Goal: Information Seeking & Learning: Learn about a topic

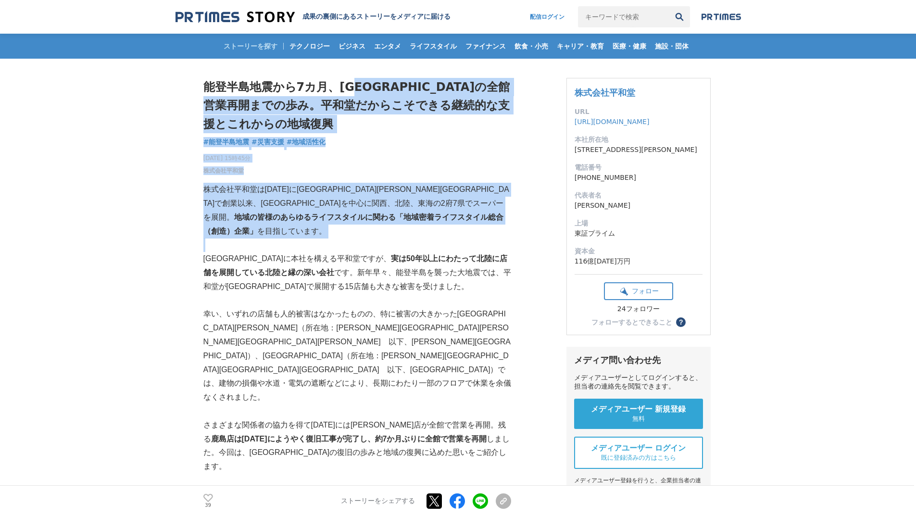
drag, startPoint x: 360, startPoint y: 89, endPoint x: 390, endPoint y: 225, distance: 138.9
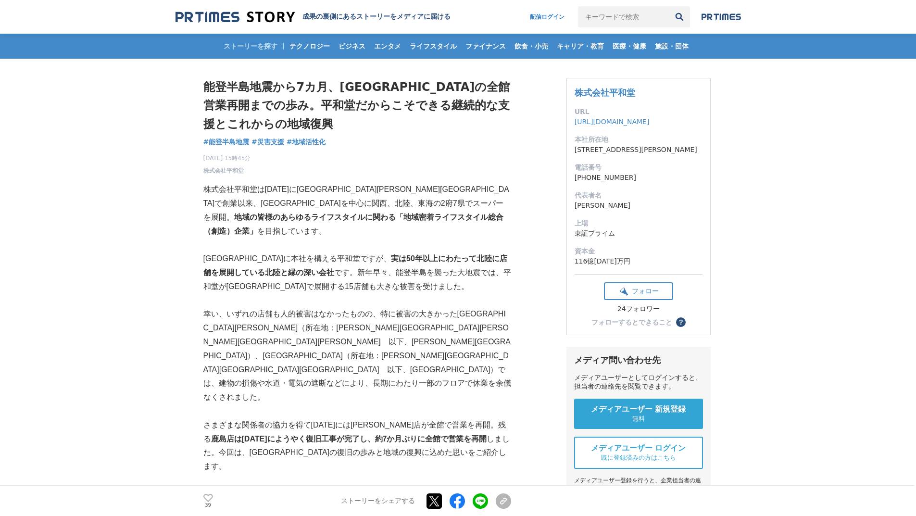
click at [379, 435] on strong "鹿島店は[DATE]にようやく復旧工事が完了し、約7か月ぶりに全館で営業を再開" at bounding box center [349, 439] width 276 height 8
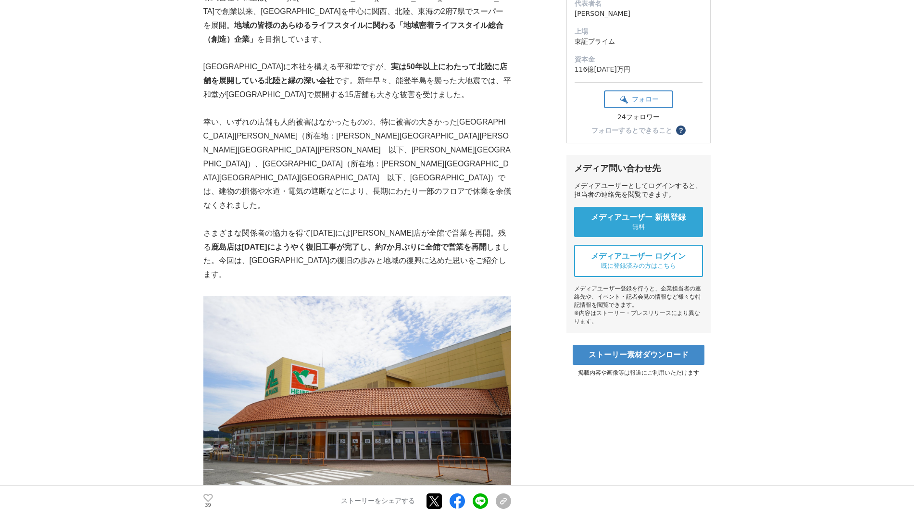
scroll to position [192, 0]
drag, startPoint x: 223, startPoint y: 179, endPoint x: 395, endPoint y: 175, distance: 172.3
click at [395, 226] on p "さまざまな関係者の協力を得て4月12日には津幡店が全館で営業を再開。残る 鹿島店は7月26日にようやく復旧工事が完了し、約7か月ぶりに全館で営業を再開 しまし…" at bounding box center [357, 253] width 308 height 55
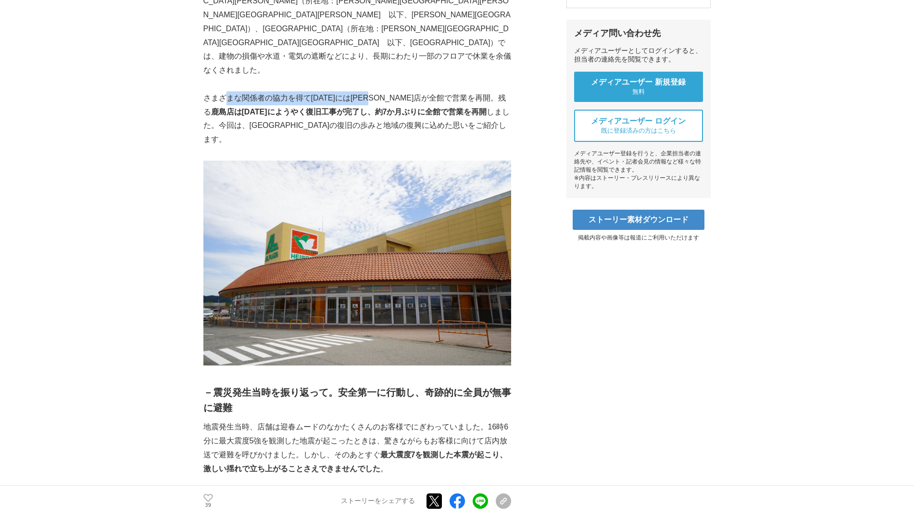
scroll to position [96, 0]
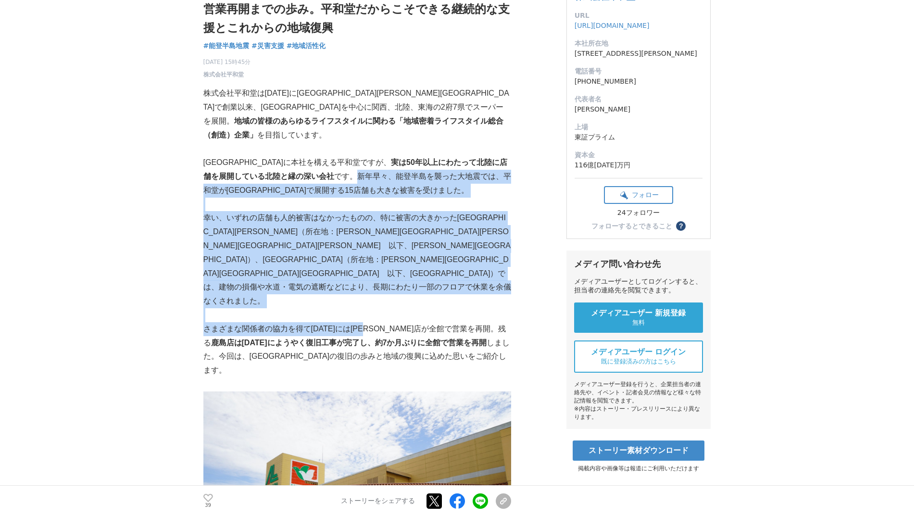
drag, startPoint x: 307, startPoint y: 159, endPoint x: 385, endPoint y: 272, distance: 136.9
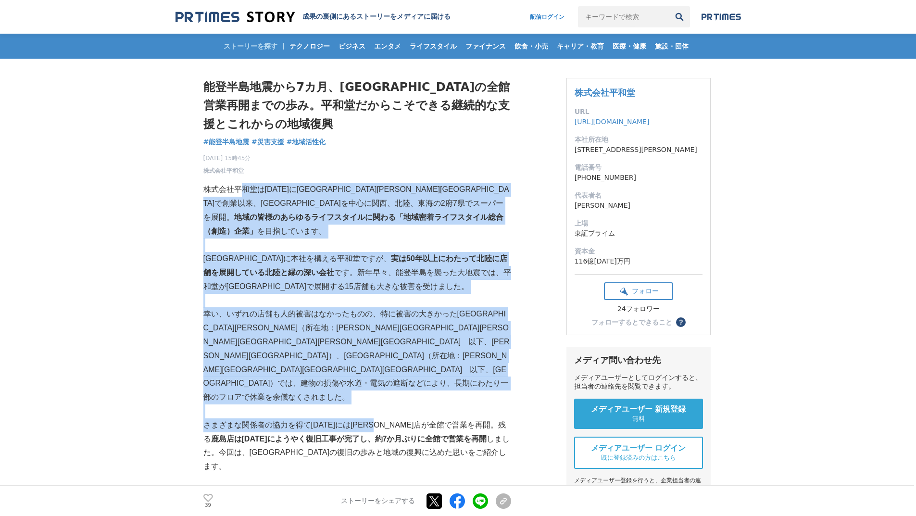
drag, startPoint x: 245, startPoint y: 196, endPoint x: 399, endPoint y: 370, distance: 232.1
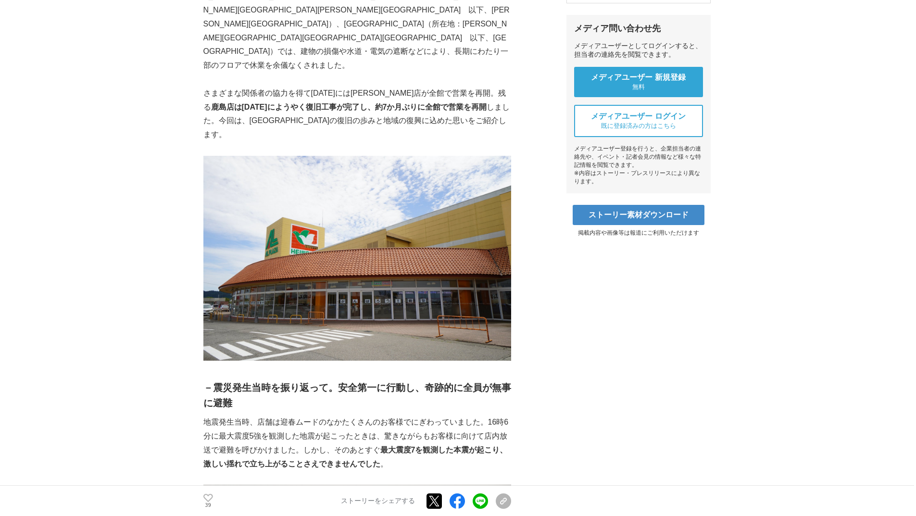
scroll to position [192, 0]
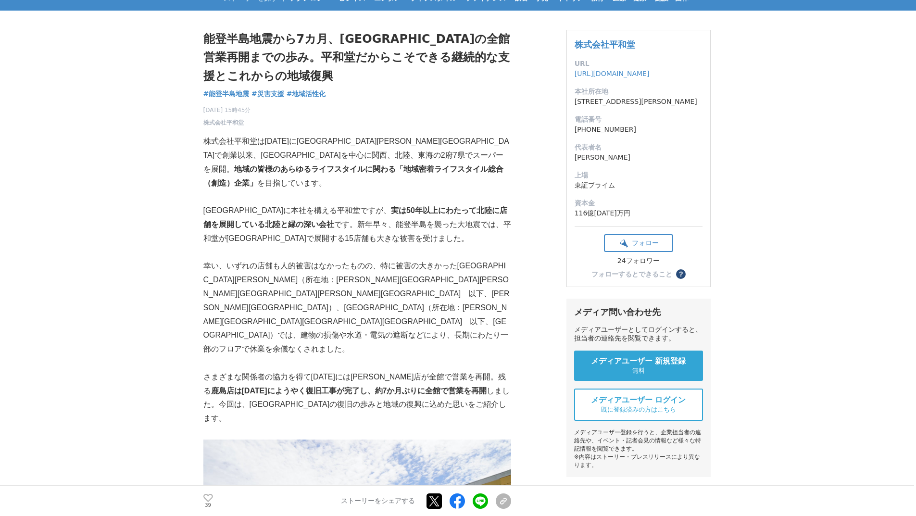
scroll to position [96, 0]
